Goal: Task Accomplishment & Management: Use online tool/utility

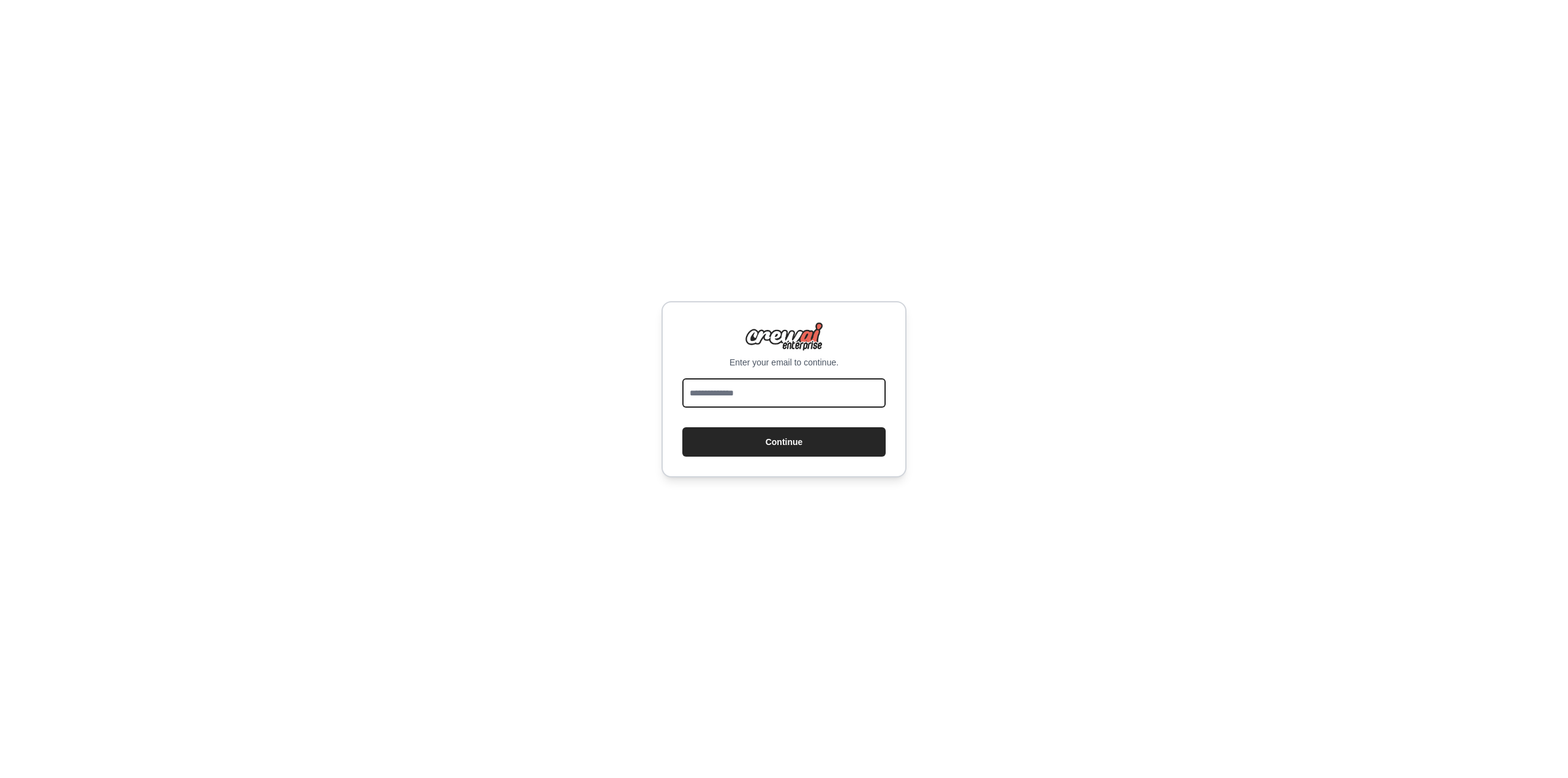
click at [862, 395] on input "email" at bounding box center [784, 393] width 203 height 29
type input "**********"
click at [837, 444] on button "Continue" at bounding box center [784, 442] width 203 height 29
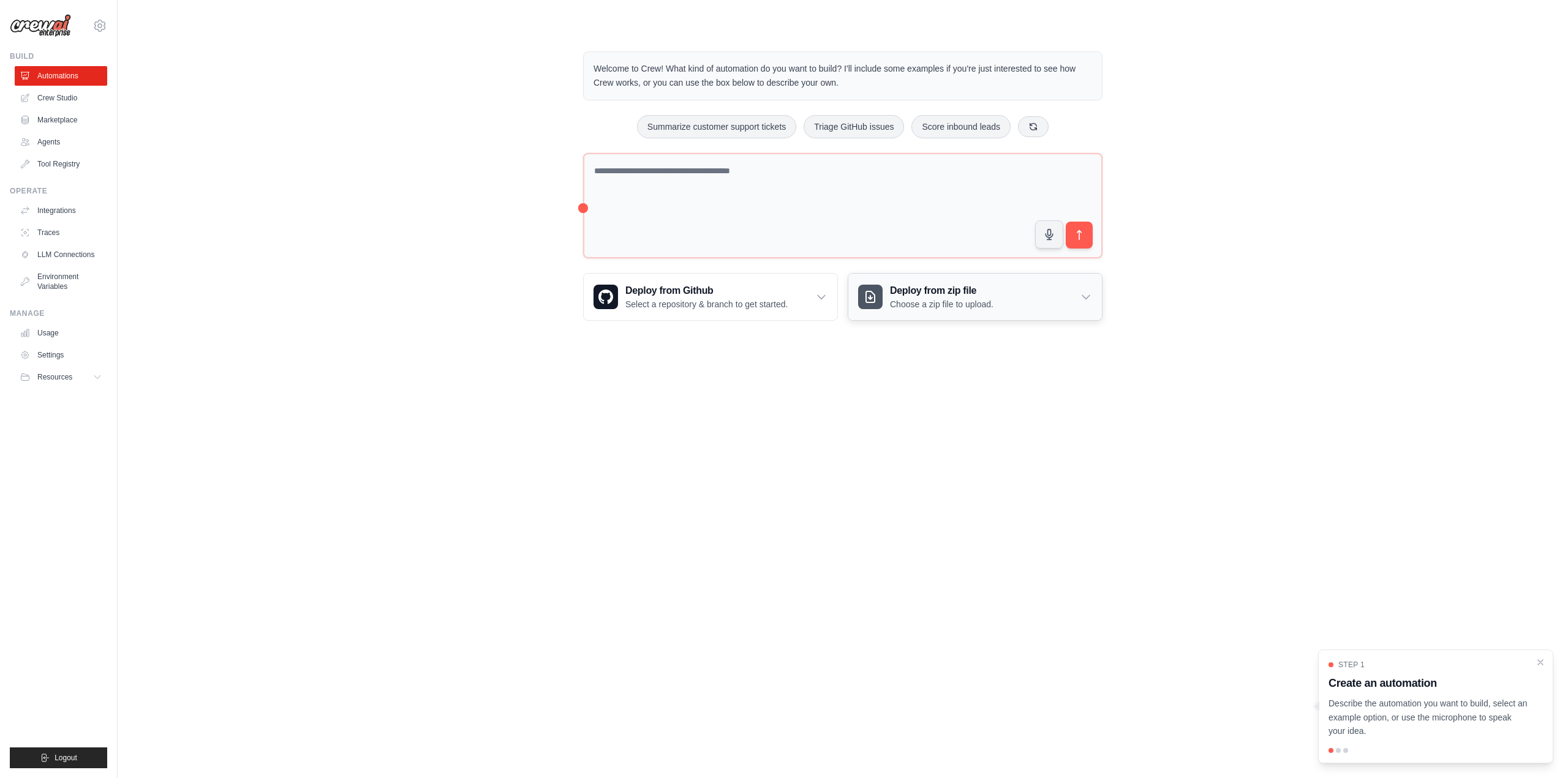
click at [1008, 298] on div "Deploy from zip file Choose a zip file to upload." at bounding box center [975, 297] width 253 height 47
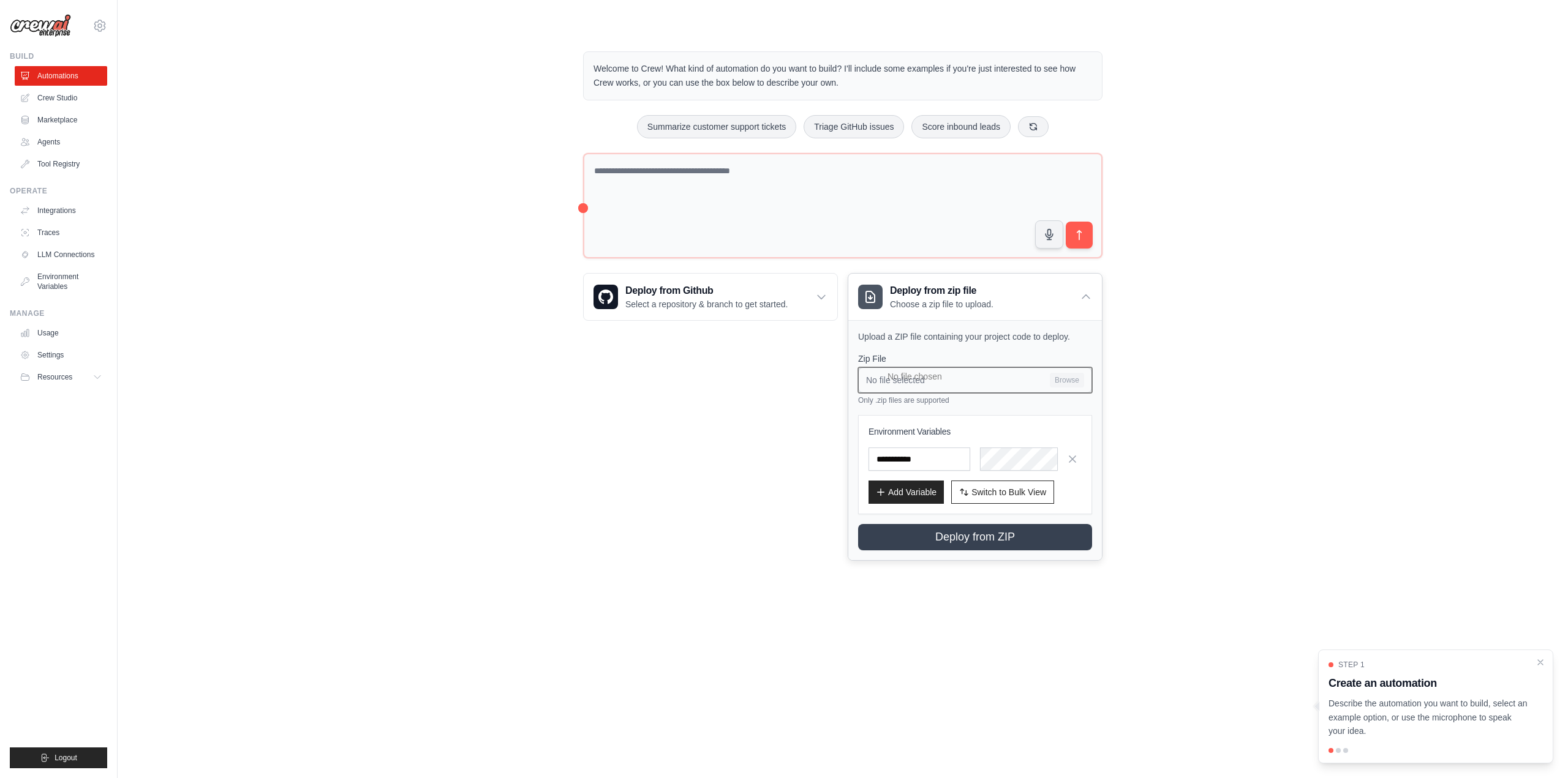
click at [1037, 381] on input "No file selected Browse" at bounding box center [975, 381] width 234 height 26
click at [1051, 374] on input "No file selected Browse" at bounding box center [975, 381] width 234 height 26
